Goal: Task Accomplishment & Management: Use online tool/utility

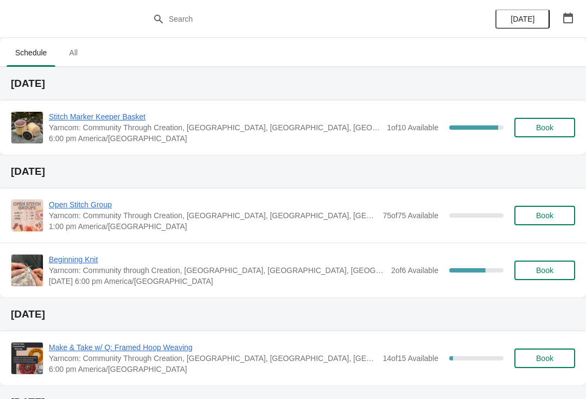
click at [74, 119] on span "Stitch Marker Keeper Basket" at bounding box center [215, 116] width 333 height 11
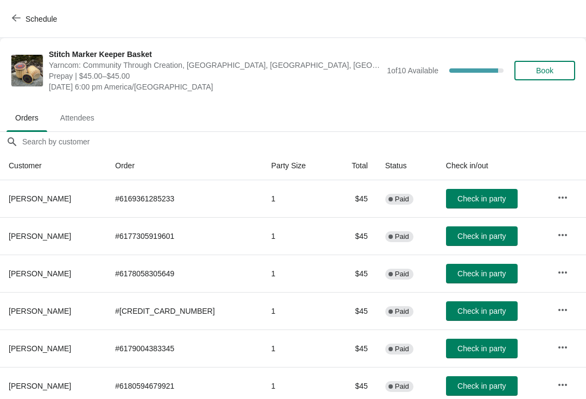
click at [477, 194] on span "Check in party" at bounding box center [482, 198] width 48 height 9
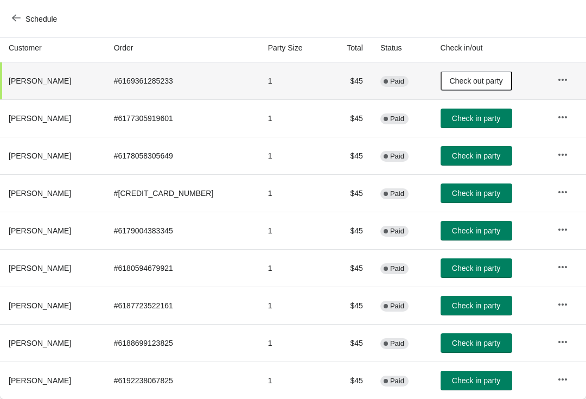
scroll to position [118, 0]
click at [471, 389] on button "Check in party" at bounding box center [477, 381] width 72 height 20
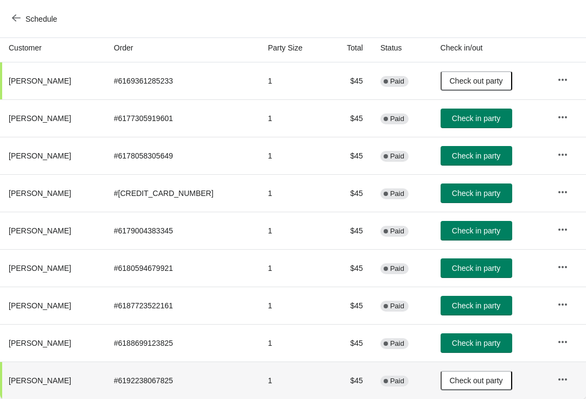
click at [480, 194] on span "Check in party" at bounding box center [476, 193] width 48 height 9
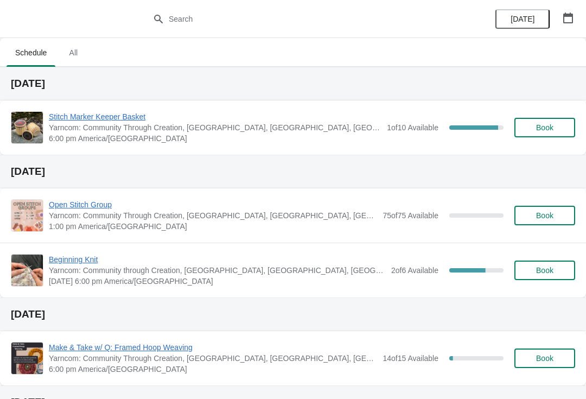
click at [113, 115] on span "Stitch Marker Keeper Basket" at bounding box center [215, 116] width 333 height 11
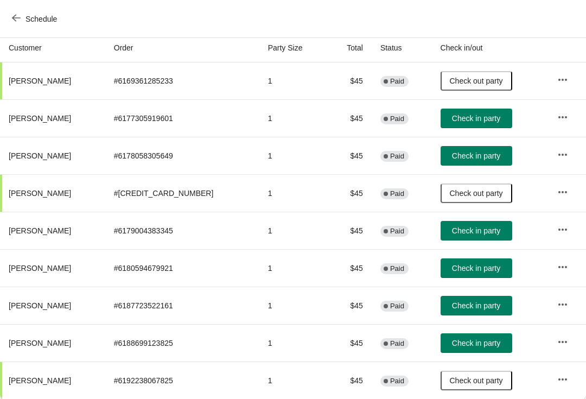
scroll to position [118, 0]
click at [474, 229] on span "Check in party" at bounding box center [476, 230] width 48 height 9
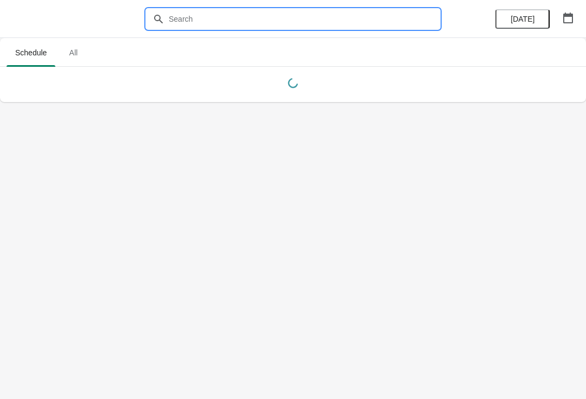
click at [318, 9] on input "text" at bounding box center [304, 19] width 272 height 20
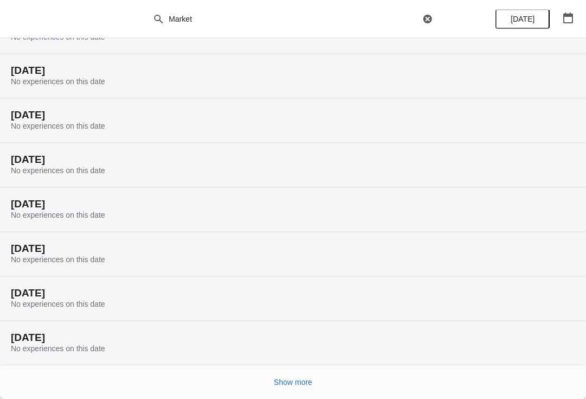
scroll to position [58, 0]
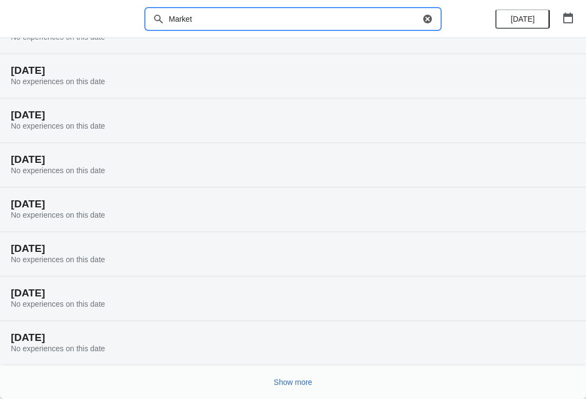
type input "Market"
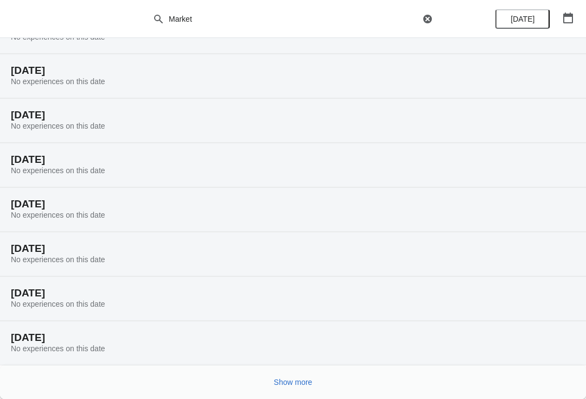
click at [299, 387] on button "Show more" at bounding box center [293, 383] width 47 height 20
click at [307, 389] on button "Show more" at bounding box center [293, 383] width 47 height 20
click at [302, 388] on button "Show more" at bounding box center [293, 383] width 47 height 20
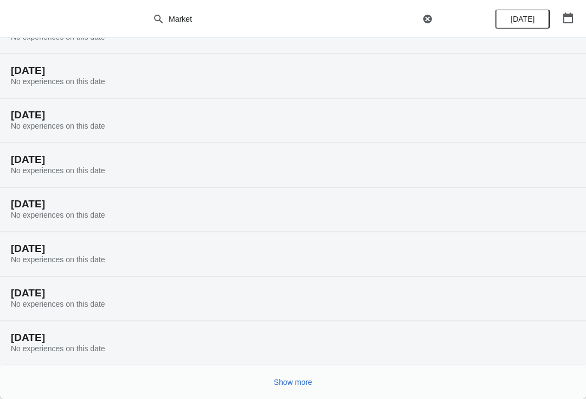
scroll to position [1126, 0]
click at [302, 392] on button "Show more" at bounding box center [293, 383] width 47 height 20
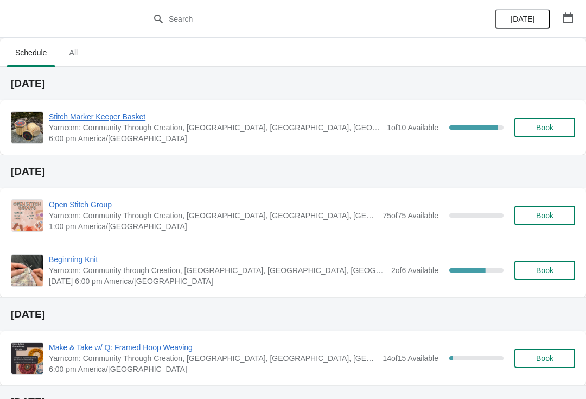
click at [114, 119] on span "Stitch Marker Keeper Basket" at bounding box center [215, 116] width 333 height 11
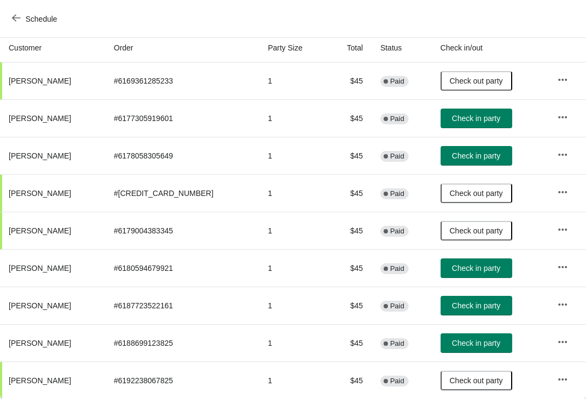
scroll to position [118, 0]
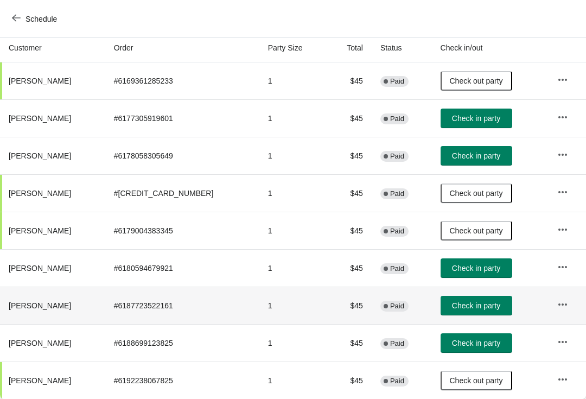
click at [478, 312] on button "Check in party" at bounding box center [477, 306] width 72 height 20
click at [463, 269] on span "Check in party" at bounding box center [476, 268] width 48 height 9
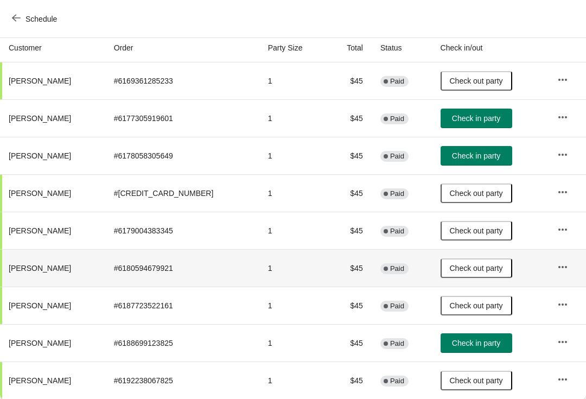
click at [470, 152] on span "Check in party" at bounding box center [476, 156] width 48 height 9
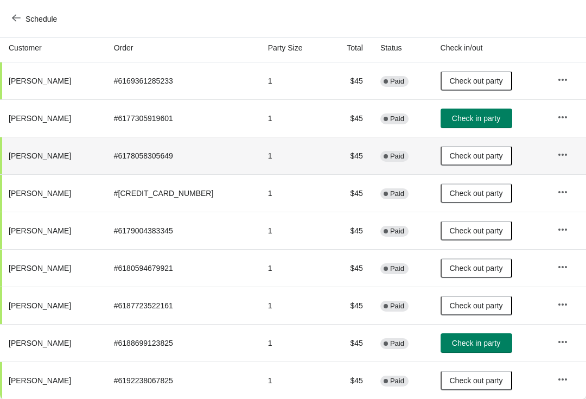
click at [464, 342] on span "Check in party" at bounding box center [476, 343] width 48 height 9
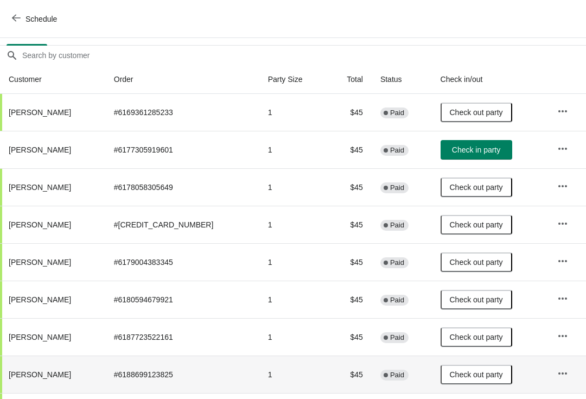
scroll to position [86, 0]
click at [462, 150] on span "Check in party" at bounding box center [476, 150] width 48 height 9
